Goal: Complete Application Form: Complete application form

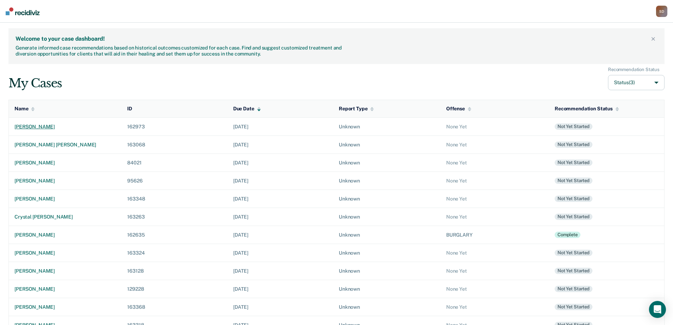
click at [33, 127] on div "[PERSON_NAME]" at bounding box center [64, 127] width 101 height 6
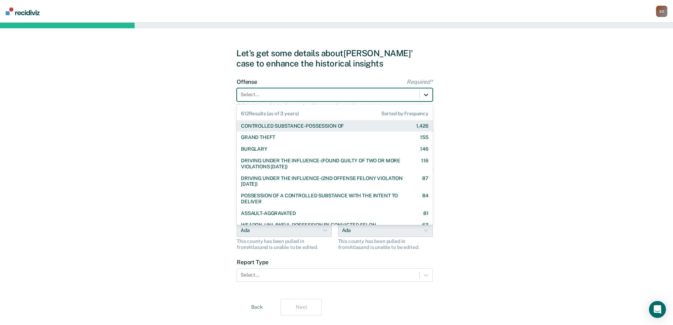
click at [427, 95] on icon at bounding box center [426, 95] width 4 height 2
click at [313, 125] on div "CONTROLLED SUBSTANCE-POSSESSION OF" at bounding box center [292, 126] width 103 height 6
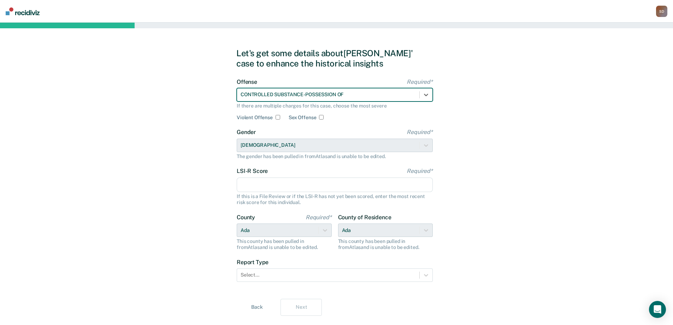
click at [300, 187] on input "LSI-R Score Required*" at bounding box center [335, 184] width 196 height 15
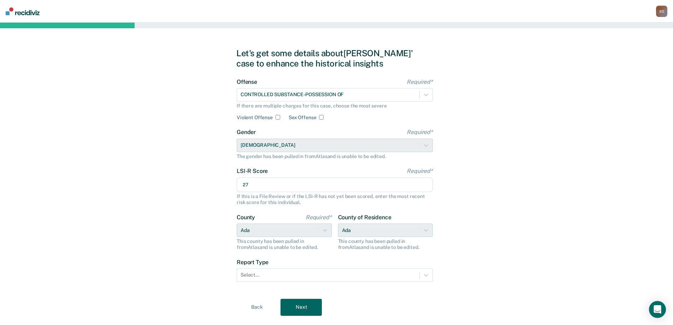
scroll to position [16, 0]
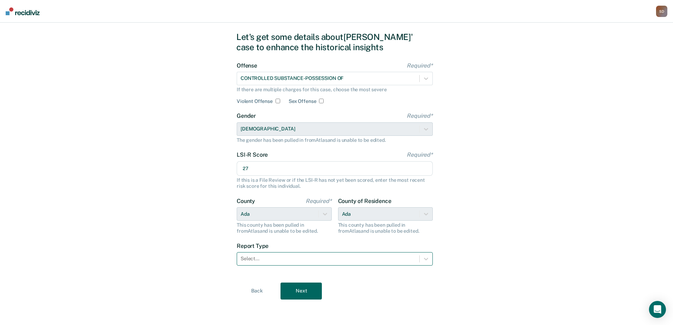
type input "27"
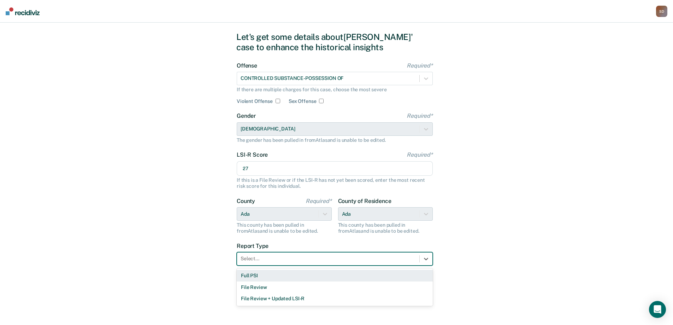
click at [294, 258] on div at bounding box center [328, 258] width 175 height 7
click at [275, 277] on div "Full PSI" at bounding box center [335, 276] width 196 height 12
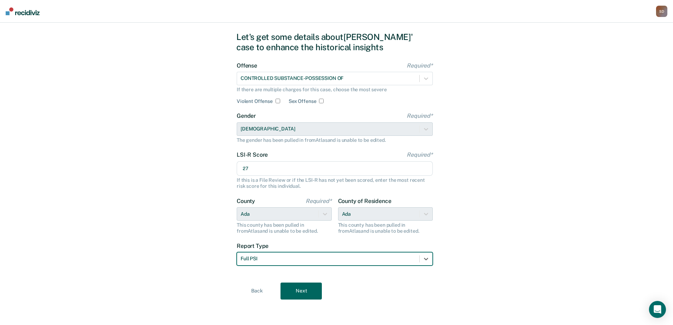
click at [300, 289] on button "Next" at bounding box center [301, 290] width 41 height 17
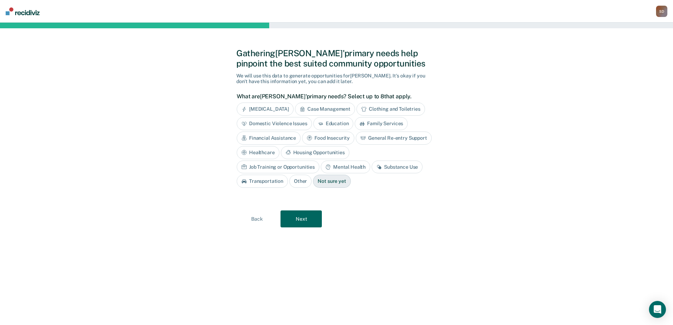
scroll to position [0, 0]
click at [323, 167] on div "Mental Health" at bounding box center [347, 166] width 49 height 13
click at [383, 165] on div "Substance Use" at bounding box center [408, 166] width 51 height 13
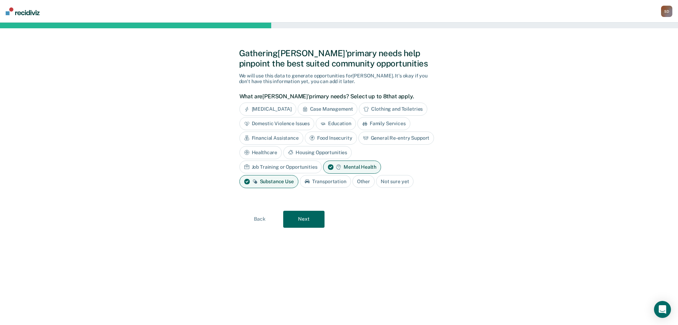
click at [322, 218] on button "Next" at bounding box center [303, 219] width 41 height 17
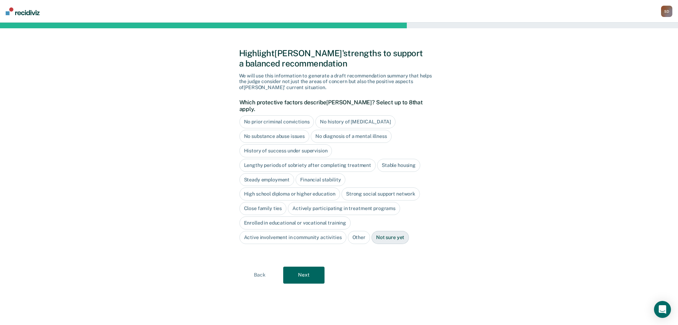
click at [317, 144] on div "History of success under supervision" at bounding box center [286, 150] width 93 height 13
click at [383, 159] on div "Stable housing" at bounding box center [398, 165] width 43 height 13
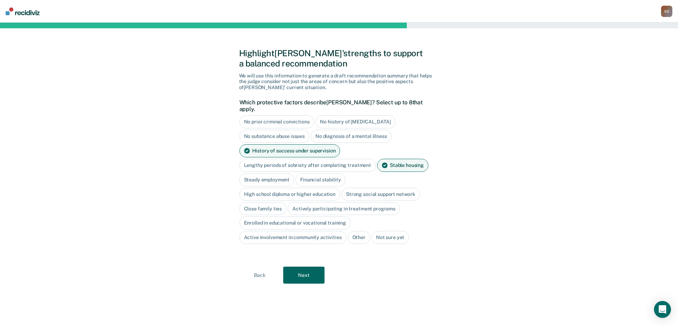
click at [256, 174] on div "Steady employment" at bounding box center [267, 179] width 55 height 13
click at [309, 173] on div "Financial stability" at bounding box center [329, 179] width 50 height 13
click at [304, 189] on div "High school diploma or higher education" at bounding box center [290, 194] width 101 height 13
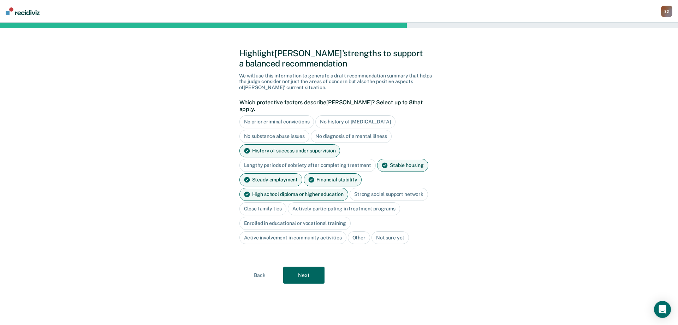
click at [358, 188] on div "Strong social support network" at bounding box center [389, 194] width 78 height 13
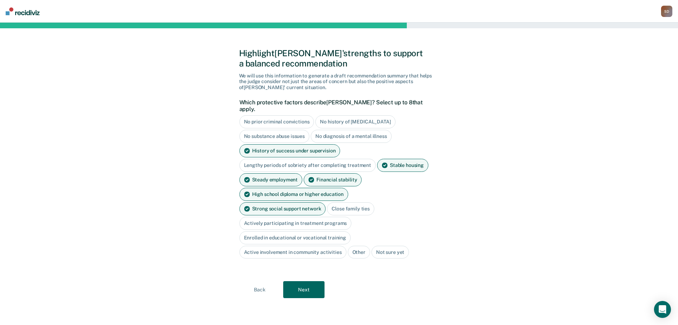
click at [327, 203] on div "Close family ties" at bounding box center [350, 208] width 47 height 13
click at [314, 217] on div "Actively participating in treatment programs" at bounding box center [296, 223] width 112 height 13
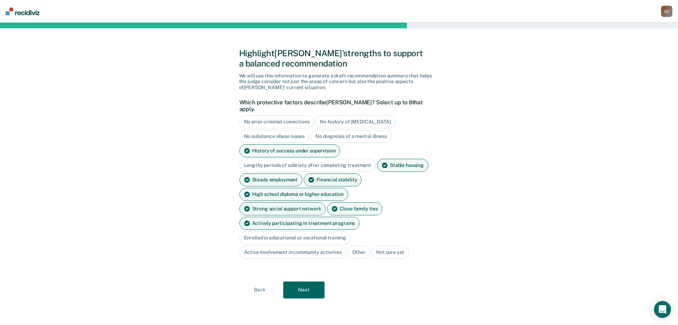
drag, startPoint x: 320, startPoint y: 230, endPoint x: 322, endPoint y: 242, distance: 12.2
click at [320, 246] on div "Active involvement in community activities" at bounding box center [293, 252] width 107 height 13
click at [293, 246] on div "Active involvement in community activities" at bounding box center [293, 252] width 107 height 13
drag, startPoint x: 306, startPoint y: 255, endPoint x: 310, endPoint y: 265, distance: 10.8
click at [310, 264] on div "Highlight [PERSON_NAME]' strengths to support a balanced recommendation We will…" at bounding box center [339, 173] width 200 height 285
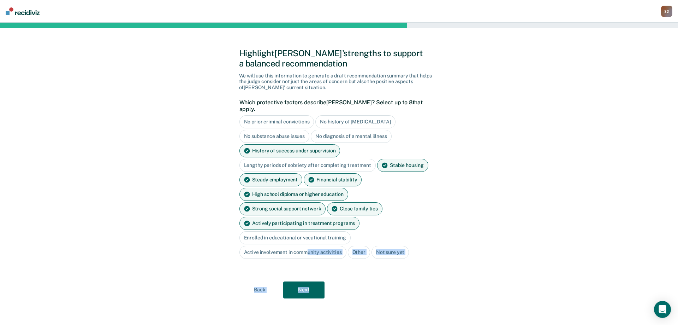
click at [310, 281] on button "Next" at bounding box center [303, 289] width 41 height 17
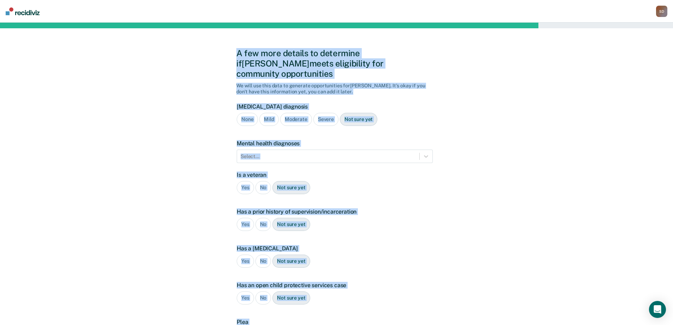
click at [390, 254] on div "Yes No Not sure yet" at bounding box center [335, 260] width 196 height 13
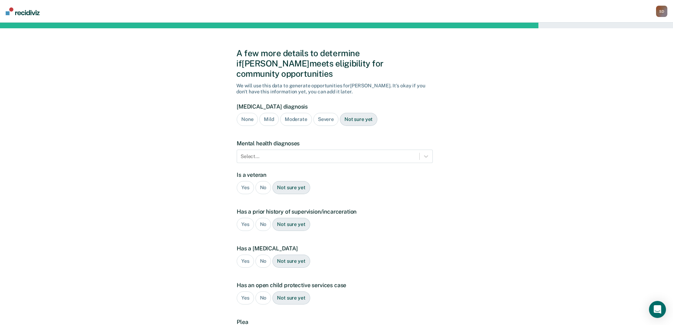
drag, startPoint x: 70, startPoint y: 264, endPoint x: 83, endPoint y: 256, distance: 14.9
click at [71, 263] on div "A few more details to determine if [PERSON_NAME] meets eligibility for communit…" at bounding box center [336, 214] width 673 height 383
click at [270, 113] on div "Mild" at bounding box center [268, 119] width 19 height 13
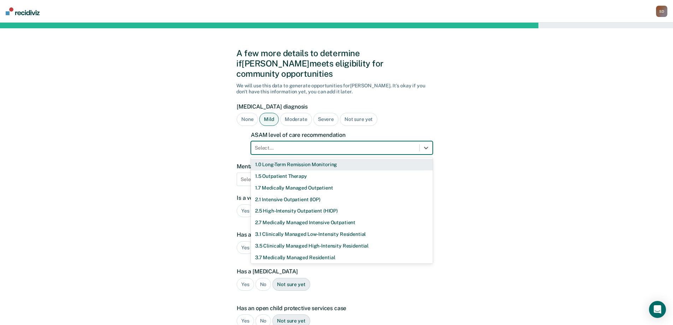
click at [295, 144] on div at bounding box center [335, 147] width 161 height 7
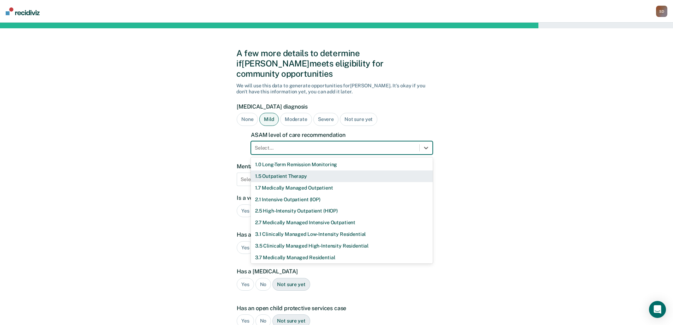
click at [294, 170] on div "1.5 Outpatient Therapy" at bounding box center [342, 176] width 182 height 12
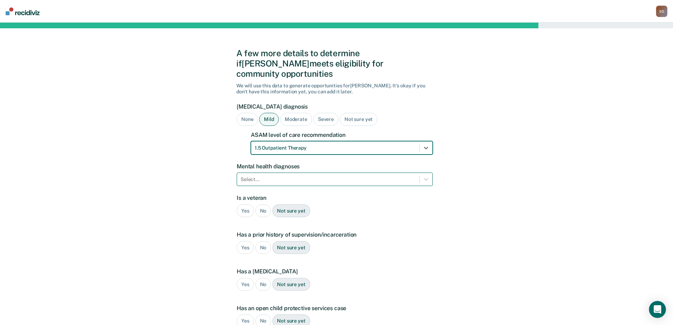
click at [298, 176] on div at bounding box center [328, 179] width 175 height 7
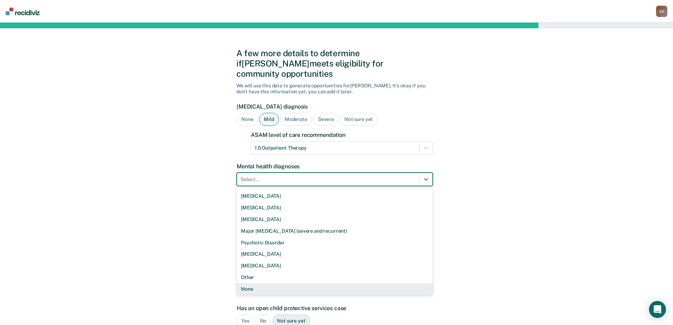
click at [277, 283] on div "None" at bounding box center [335, 289] width 196 height 12
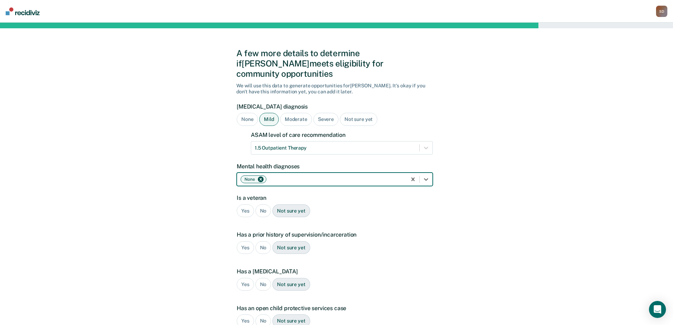
click at [262, 204] on div "No" at bounding box center [263, 210] width 16 height 13
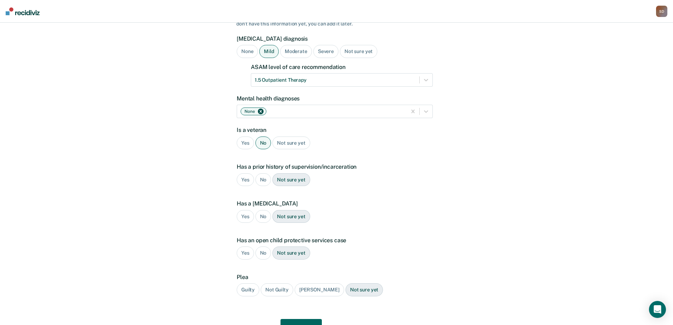
scroll to position [71, 0]
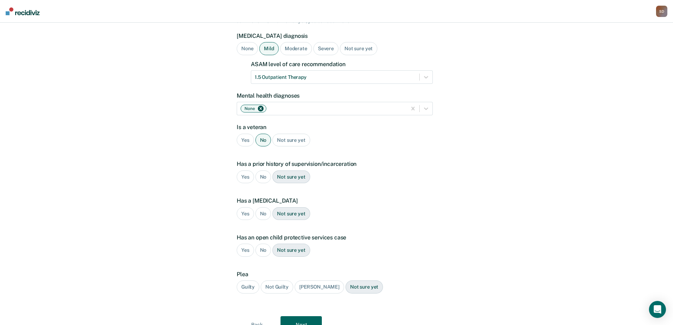
click at [244, 170] on div "Yes" at bounding box center [245, 176] width 17 height 13
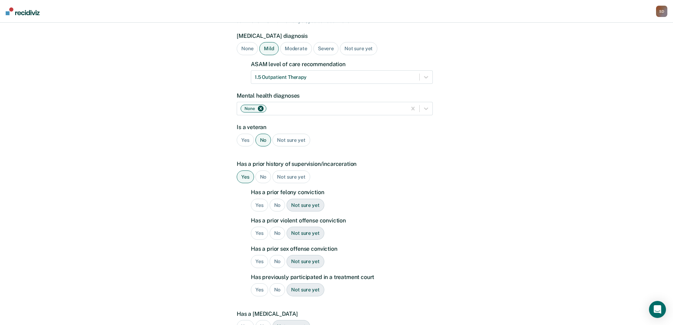
click at [279, 199] on div "No" at bounding box center [278, 205] width 16 height 13
click at [259, 226] on div "Yes" at bounding box center [259, 232] width 17 height 13
click at [278, 255] on div "No" at bounding box center [278, 261] width 16 height 13
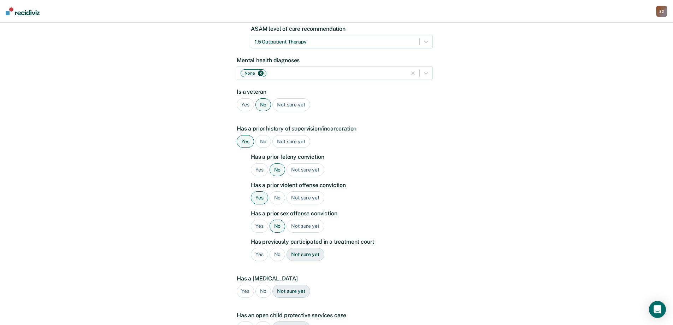
click at [280, 248] on div "No" at bounding box center [278, 254] width 16 height 13
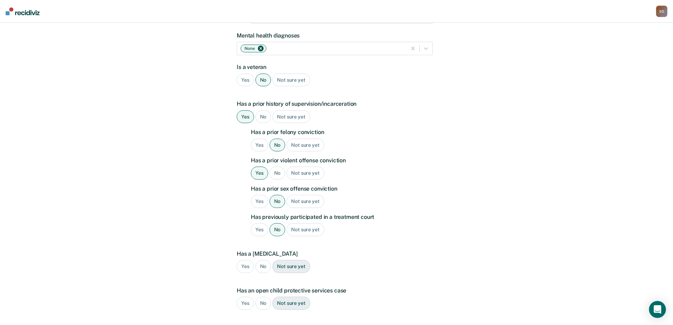
scroll to position [177, 0]
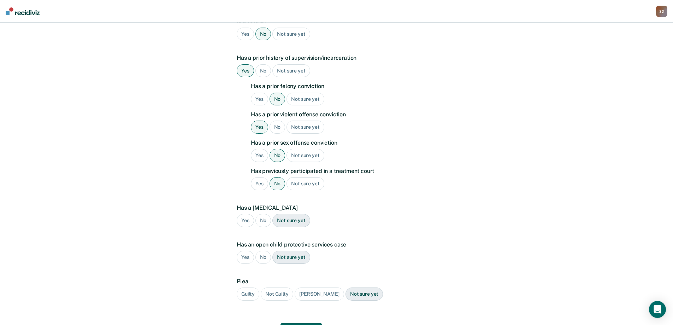
click at [261, 214] on div "No" at bounding box center [263, 220] width 16 height 13
click at [261, 251] on div "No" at bounding box center [263, 257] width 16 height 13
click at [250, 287] on div "Guilty" at bounding box center [248, 293] width 23 height 13
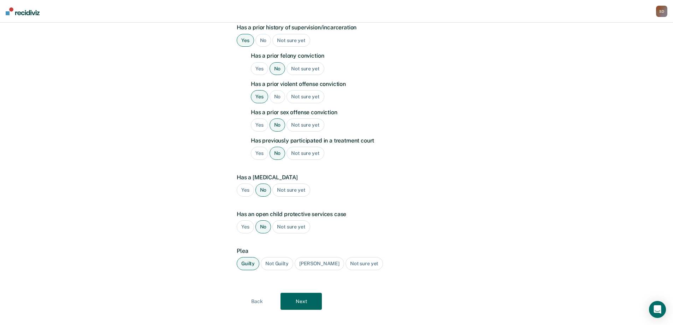
click at [301, 293] on button "Next" at bounding box center [301, 301] width 41 height 17
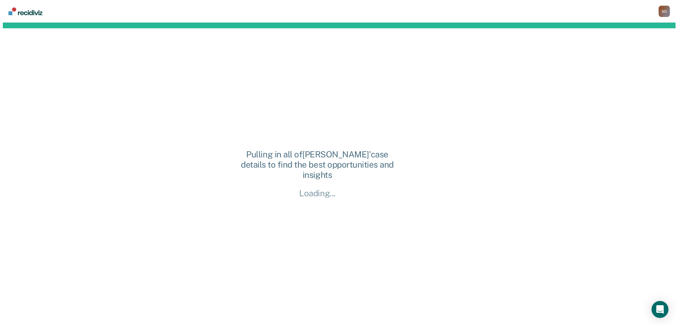
scroll to position [0, 0]
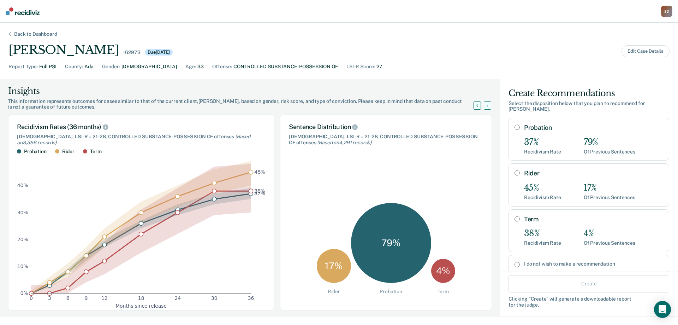
click at [515, 124] on input "Probation" at bounding box center [517, 127] width 5 height 6
radio input "true"
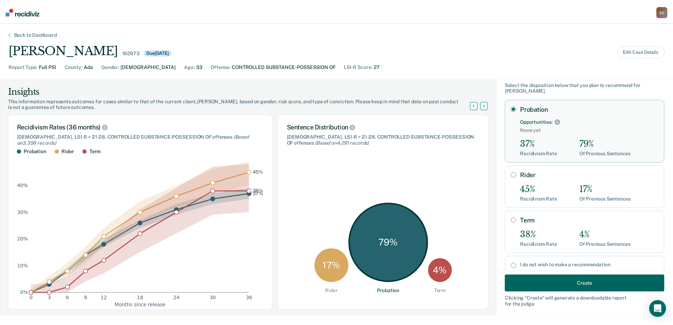
scroll to position [34, 0]
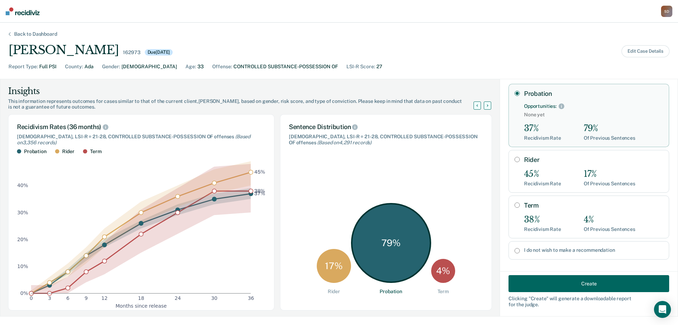
click at [564, 279] on button "Create" at bounding box center [589, 283] width 161 height 17
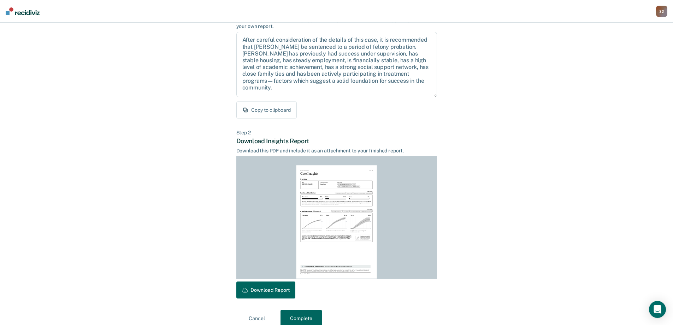
scroll to position [78, 0]
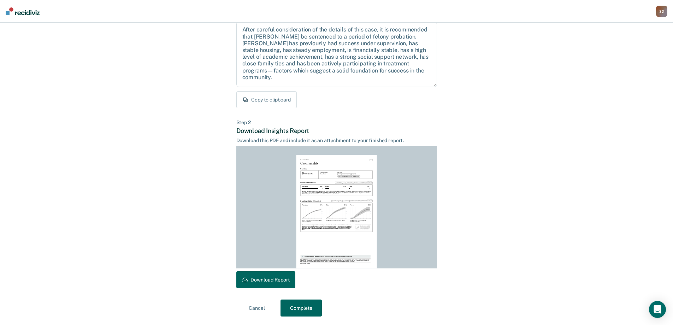
click at [278, 280] on button "Download Report" at bounding box center [265, 279] width 59 height 17
click at [306, 302] on button "Complete" at bounding box center [301, 307] width 41 height 17
